Goal: Navigation & Orientation: Find specific page/section

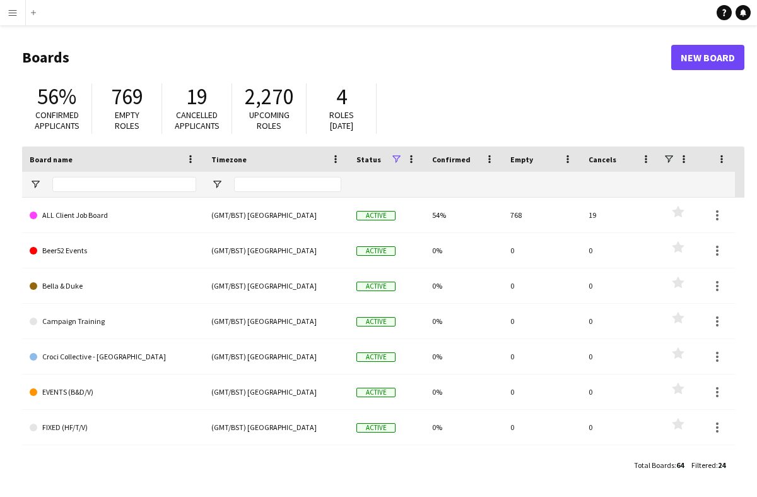
click at [14, 16] on app-icon "Menu" at bounding box center [13, 13] width 10 height 10
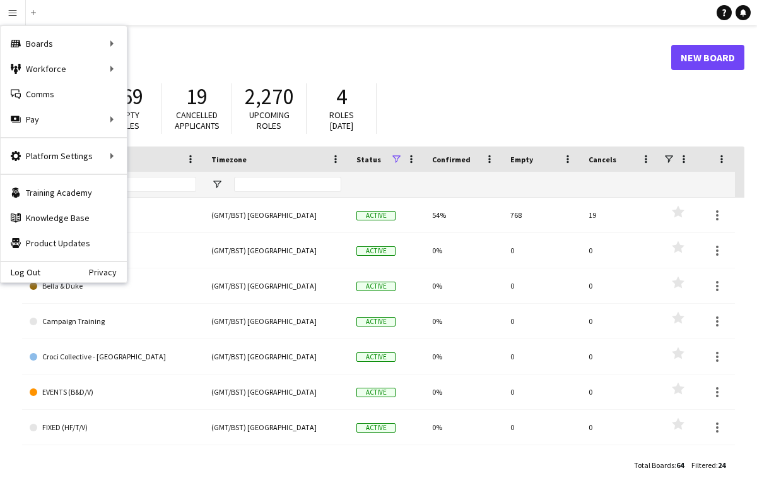
click at [383, 57] on h1 "Boards" at bounding box center [346, 57] width 649 height 19
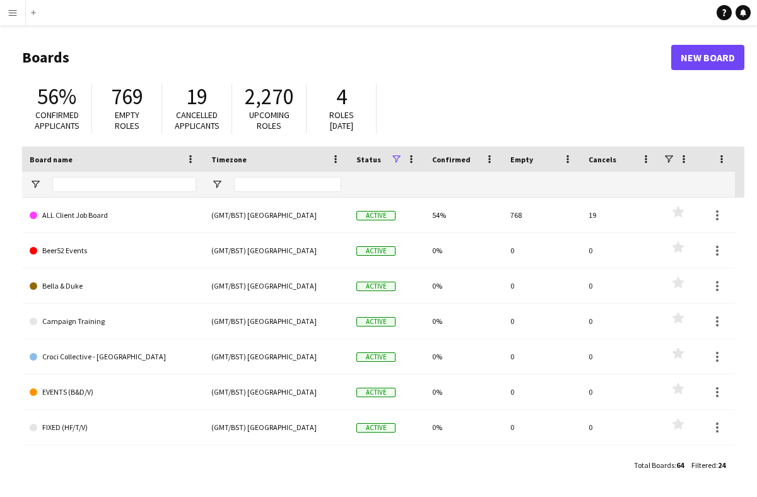
click at [14, 15] on app-icon "Menu" at bounding box center [13, 13] width 10 height 10
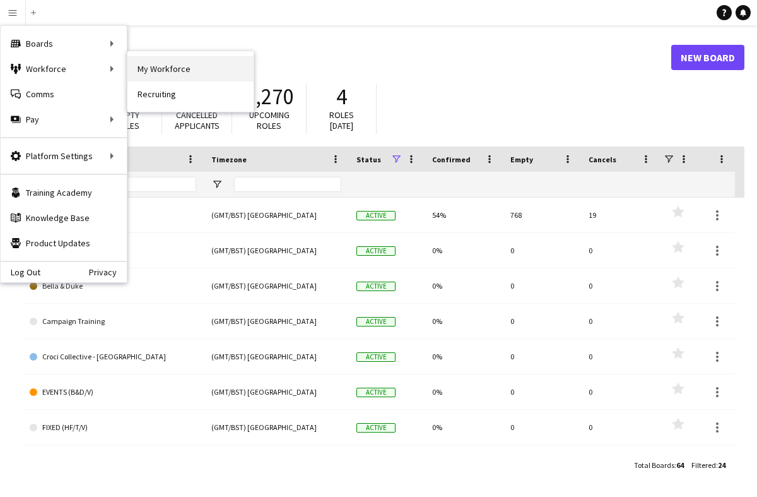
click at [145, 69] on link "My Workforce" at bounding box center [190, 68] width 126 height 25
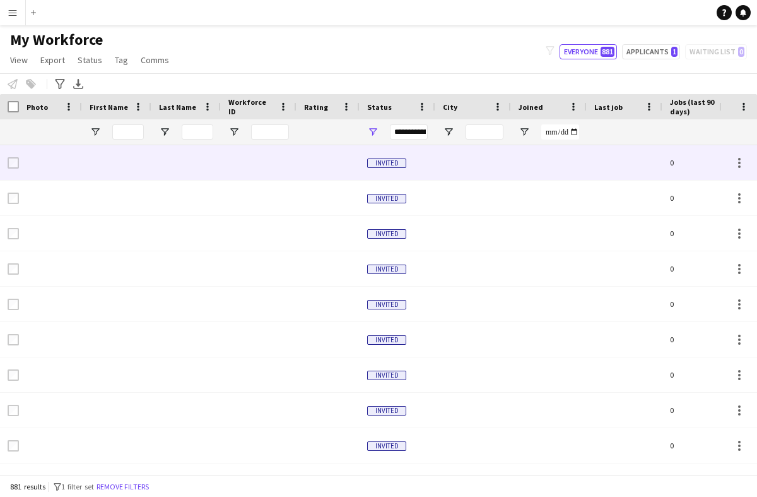
click at [273, 167] on div at bounding box center [259, 162] width 76 height 35
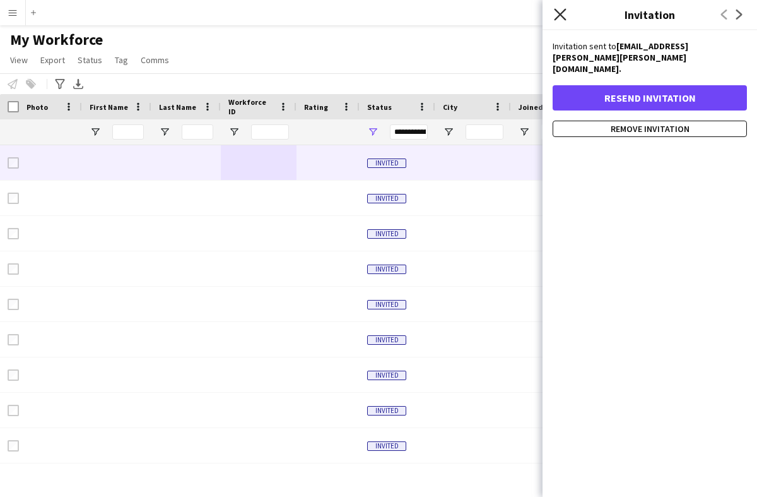
click at [557, 13] on icon "Close pop-in" at bounding box center [560, 14] width 12 height 12
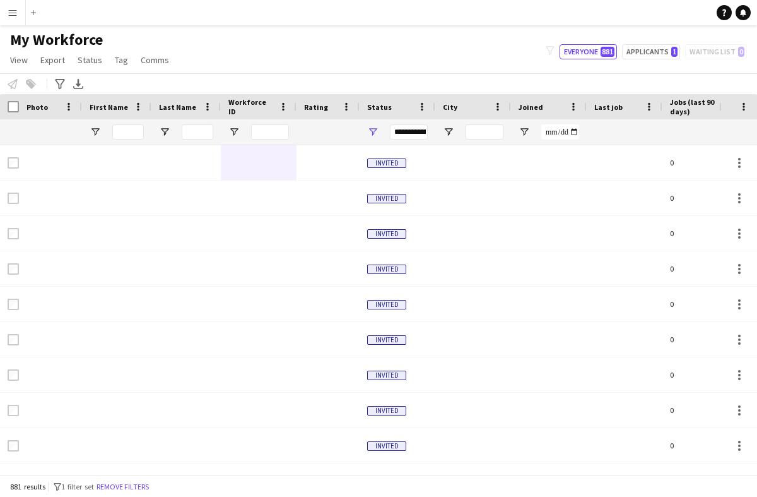
click at [15, 20] on button "Menu" at bounding box center [12, 12] width 25 height 25
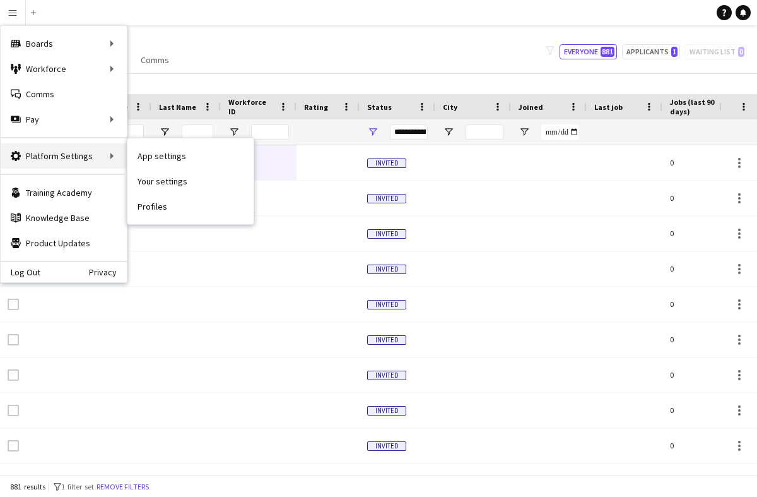
click at [88, 158] on div "Platform Settings Platform Settings" at bounding box center [64, 155] width 126 height 25
click at [105, 156] on div "Platform Settings Platform Settings" at bounding box center [64, 155] width 126 height 25
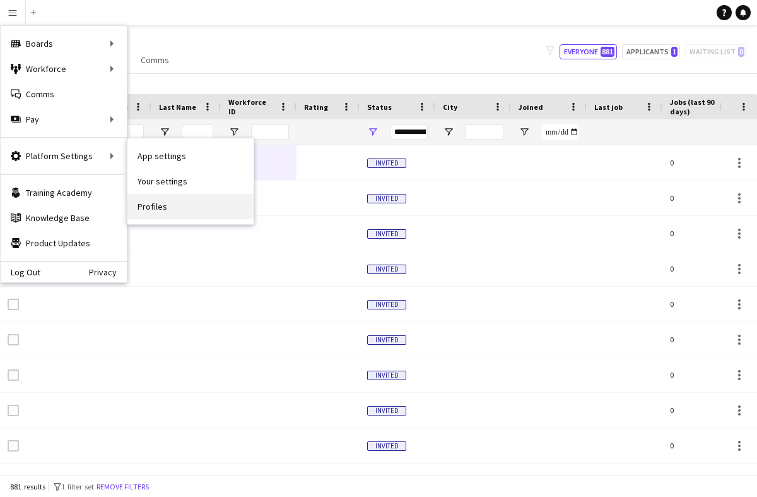
click at [139, 212] on link "Profiles" at bounding box center [190, 206] width 126 height 25
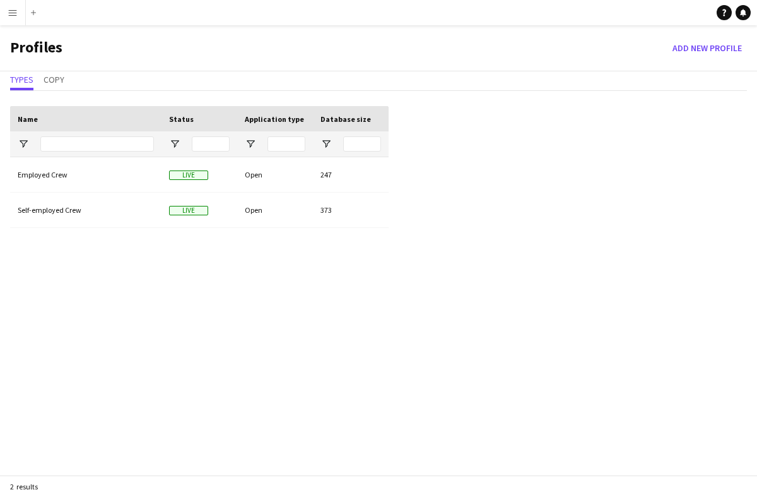
click at [15, 15] on app-icon "Menu" at bounding box center [13, 13] width 10 height 10
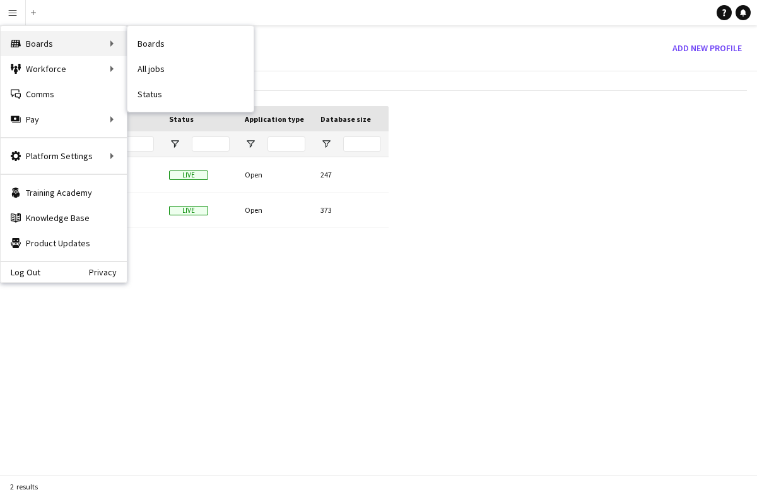
click at [44, 44] on div "Boards Boards" at bounding box center [64, 43] width 126 height 25
click at [98, 45] on div "Boards Boards" at bounding box center [64, 43] width 126 height 25
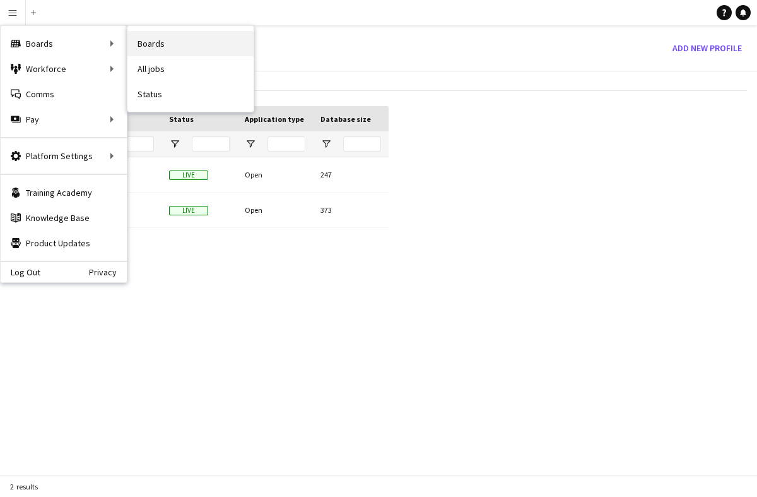
click at [151, 44] on link "Boards" at bounding box center [190, 43] width 126 height 25
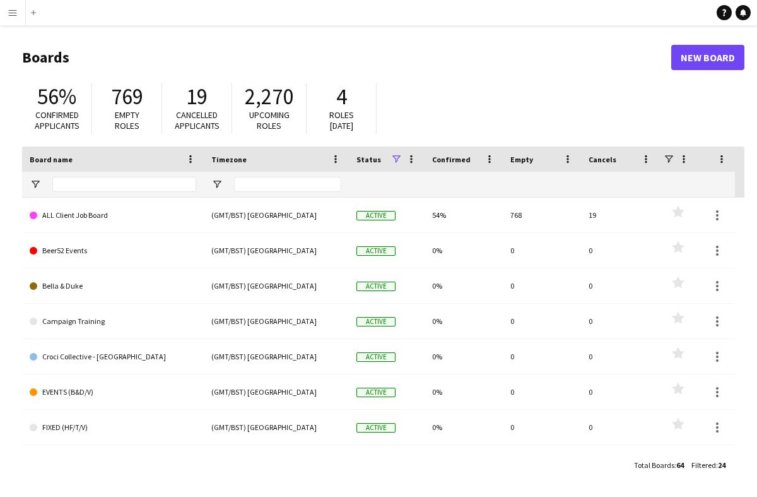
click at [251, 108] on span "2,270" at bounding box center [269, 97] width 49 height 28
click at [338, 115] on span "Roles [DATE]" at bounding box center [341, 120] width 25 height 22
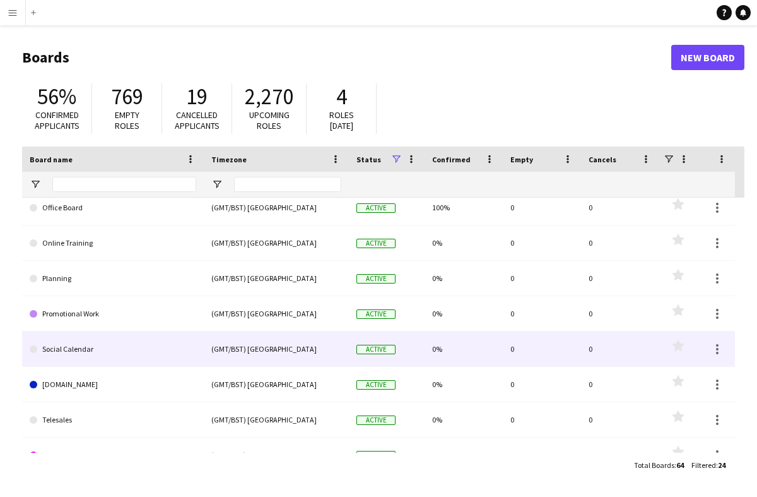
scroll to position [593, 0]
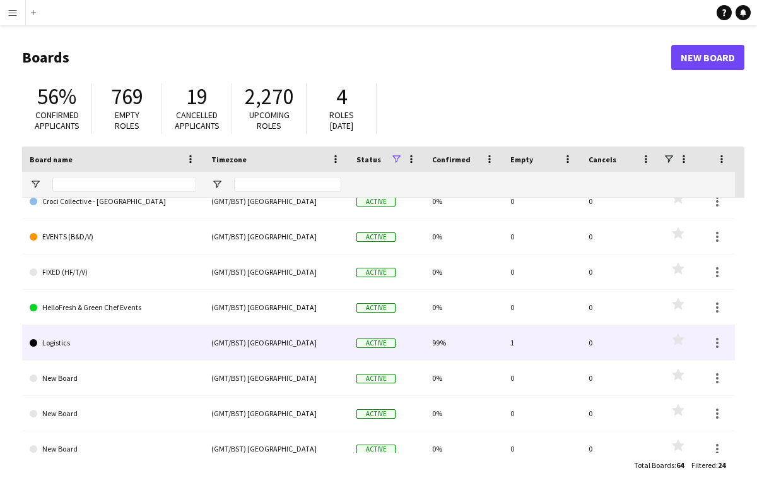
click at [127, 348] on link "Logistics" at bounding box center [113, 342] width 167 height 35
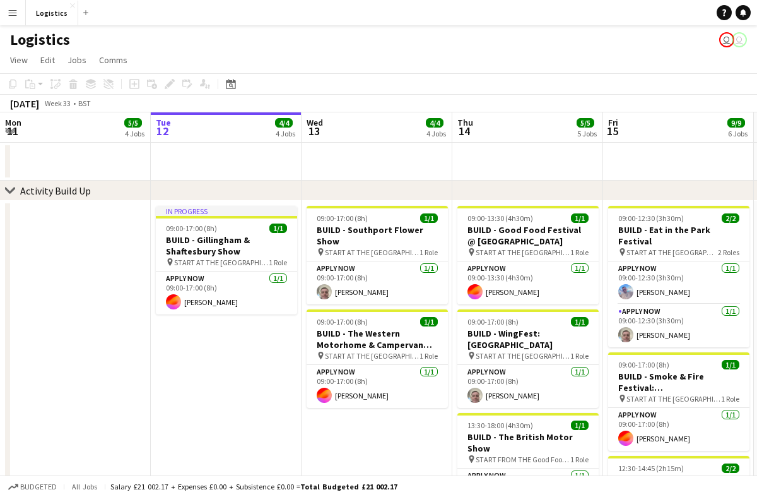
click at [729, 38] on app-user-avatar "user" at bounding box center [726, 39] width 15 height 15
click at [740, 39] on app-user-avatar "user" at bounding box center [739, 39] width 15 height 15
click at [731, 38] on app-user-avatar "user" at bounding box center [726, 39] width 15 height 15
click at [21, 15] on button "Menu" at bounding box center [12, 12] width 25 height 25
